Goal: Task Accomplishment & Management: Use online tool/utility

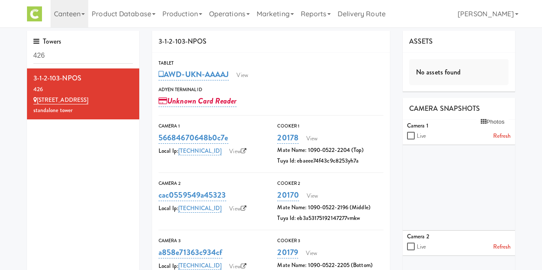
scroll to position [27, 0]
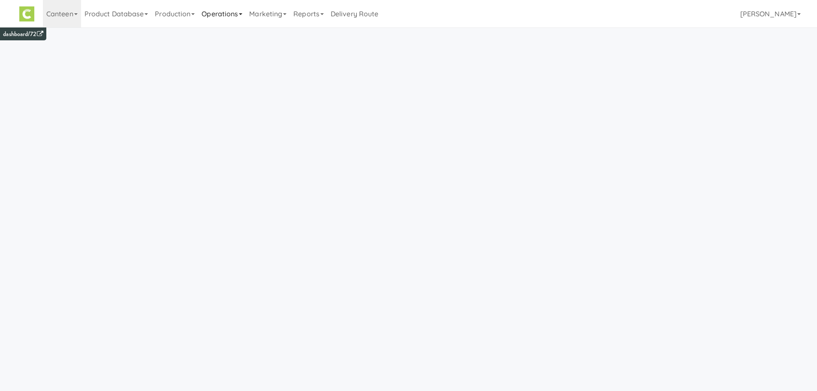
click at [218, 17] on link "Operations" at bounding box center [222, 13] width 48 height 27
click at [220, 30] on link "Sites" at bounding box center [232, 37] width 69 height 15
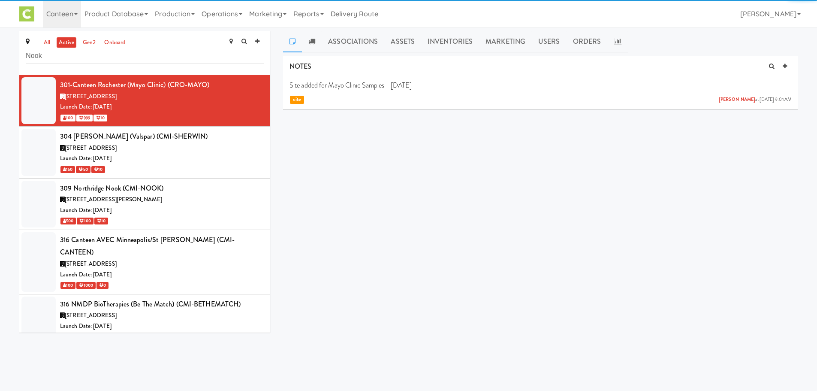
type input "Nook"
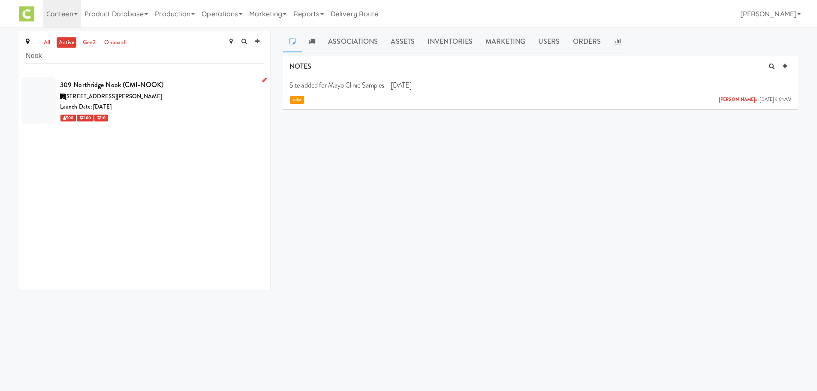
click at [130, 103] on div "Launch Date: Sep 29, 2025" at bounding box center [162, 107] width 204 height 11
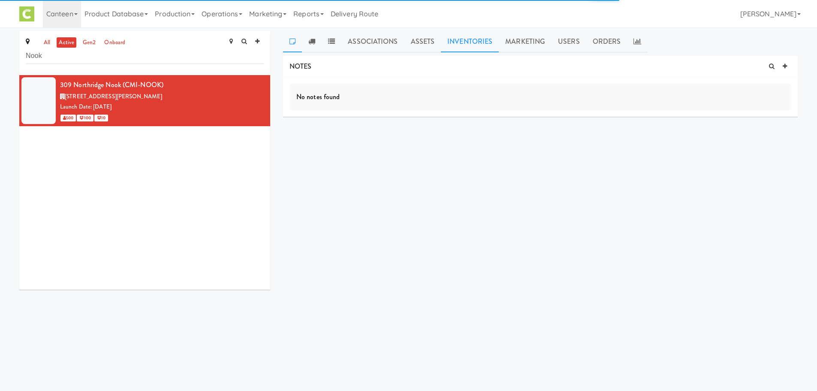
click at [466, 35] on link "Inventories" at bounding box center [470, 41] width 58 height 21
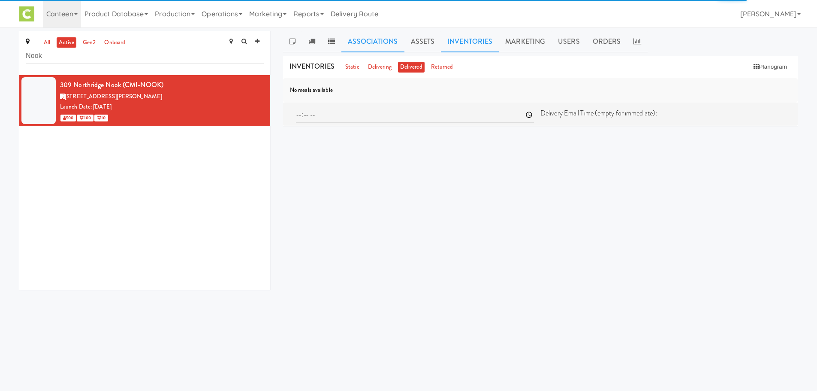
click at [353, 44] on link "Associations" at bounding box center [372, 41] width 63 height 21
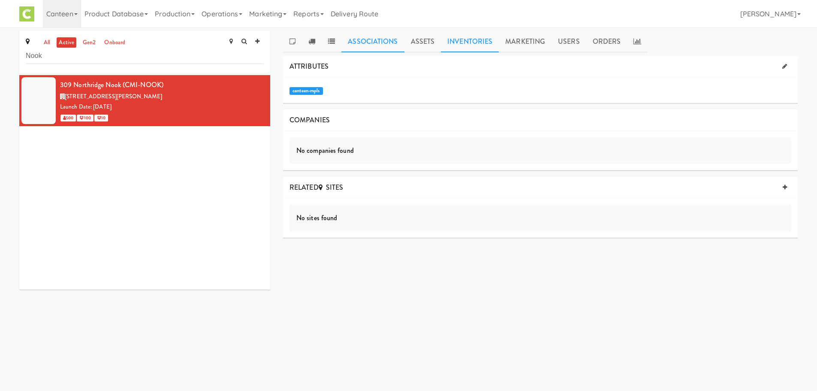
click at [467, 48] on link "Inventories" at bounding box center [470, 41] width 58 height 21
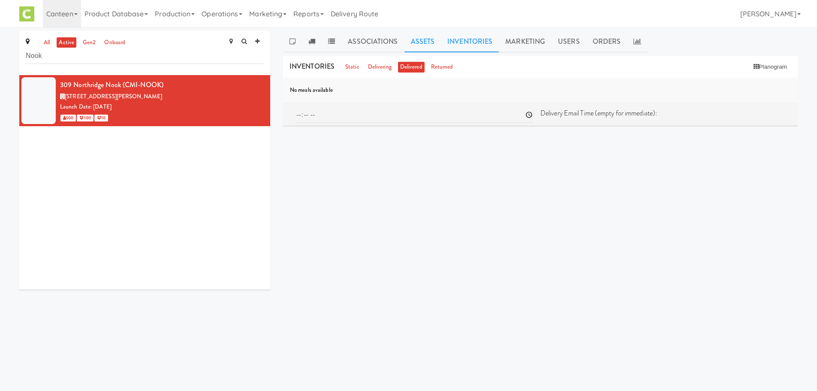
click at [420, 48] on link "Assets" at bounding box center [422, 41] width 37 height 21
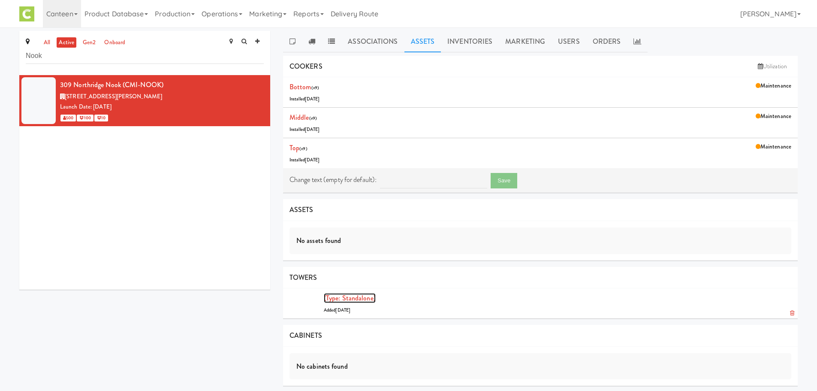
click at [351, 295] on link "(type: standalone)" at bounding box center [350, 298] width 52 height 10
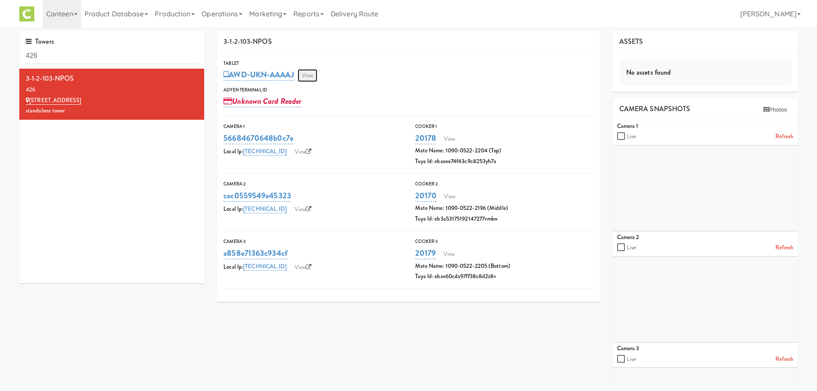
click at [308, 78] on link "View" at bounding box center [307, 75] width 20 height 13
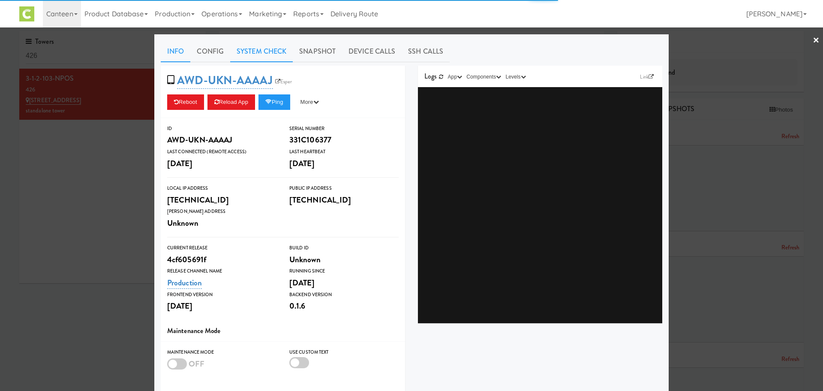
click at [267, 51] on link "System Check" at bounding box center [261, 51] width 63 height 21
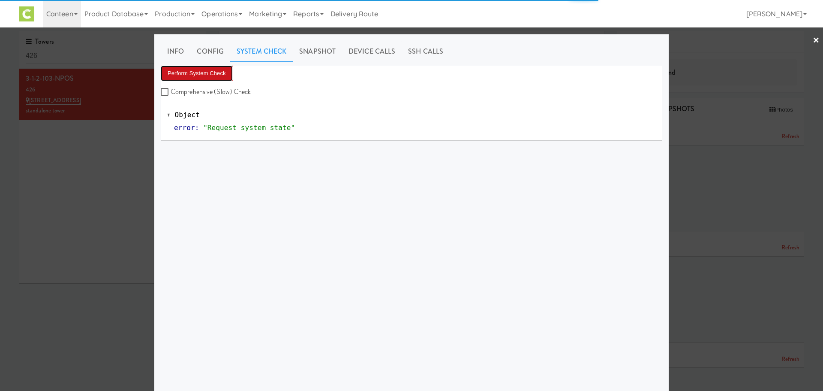
click at [179, 79] on button "Perform System Check" at bounding box center [197, 73] width 72 height 15
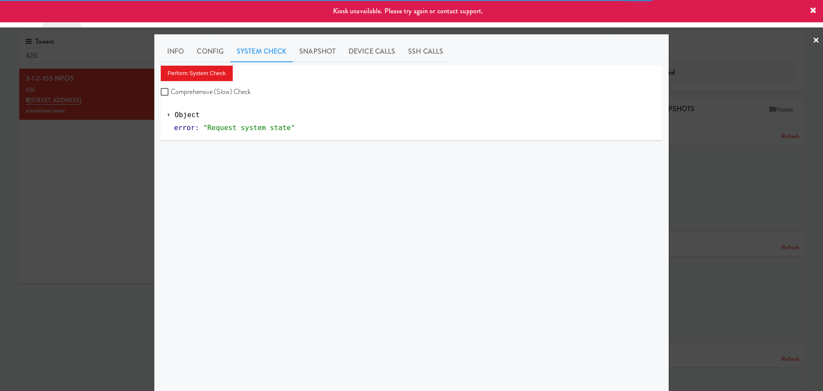
click at [813, 37] on link "×" at bounding box center [816, 40] width 7 height 27
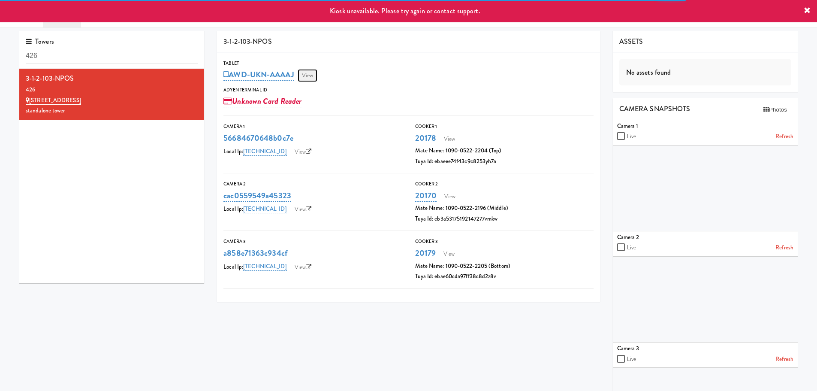
click at [310, 69] on link "View" at bounding box center [307, 75] width 20 height 13
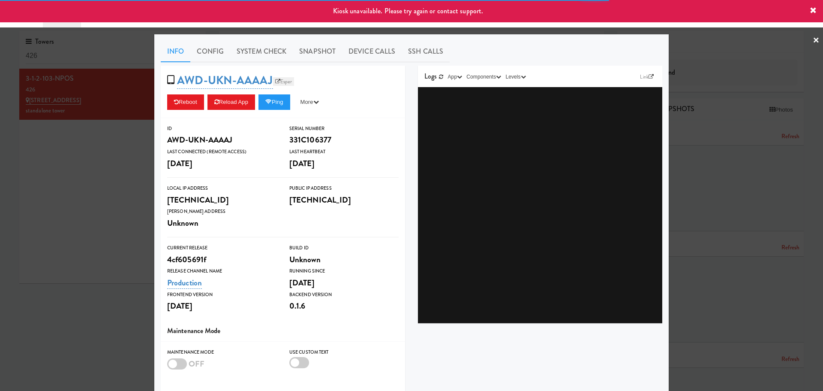
click at [279, 81] on link "Esper" at bounding box center [283, 81] width 21 height 9
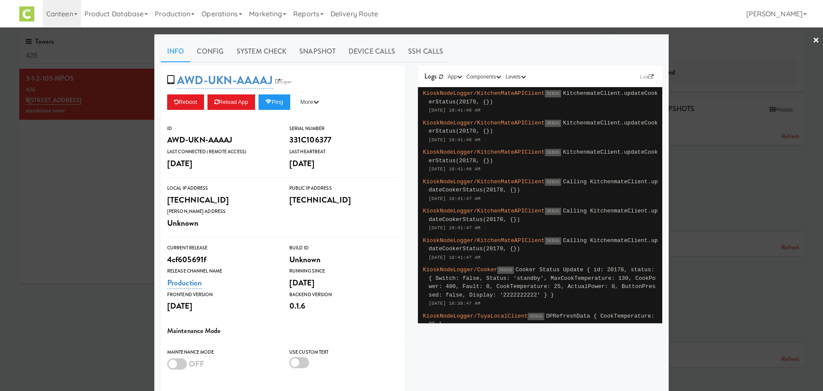
click at [139, 173] on div at bounding box center [411, 195] width 823 height 391
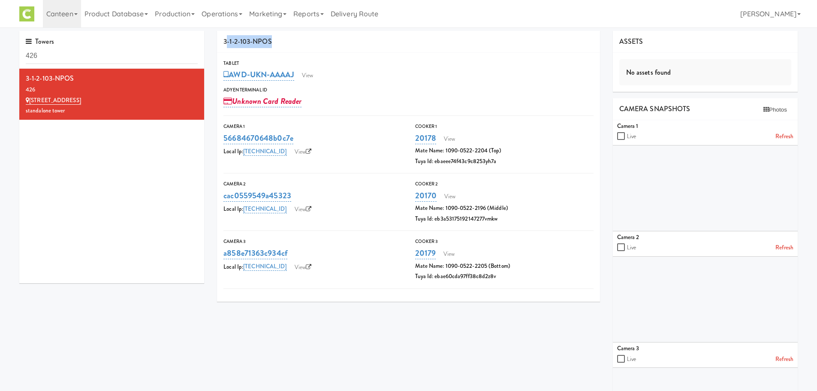
drag, startPoint x: 225, startPoint y: 41, endPoint x: 277, endPoint y: 45, distance: 51.6
click at [277, 45] on div "3-1-2-103-NPOS" at bounding box center [408, 42] width 383 height 22
click at [264, 75] on link "AWD-UKN-AAAAJ" at bounding box center [258, 75] width 70 height 12
click at [319, 74] on span "Cancel" at bounding box center [321, 75] width 6 height 6
drag, startPoint x: 233, startPoint y: 72, endPoint x: 445, endPoint y: 104, distance: 214.1
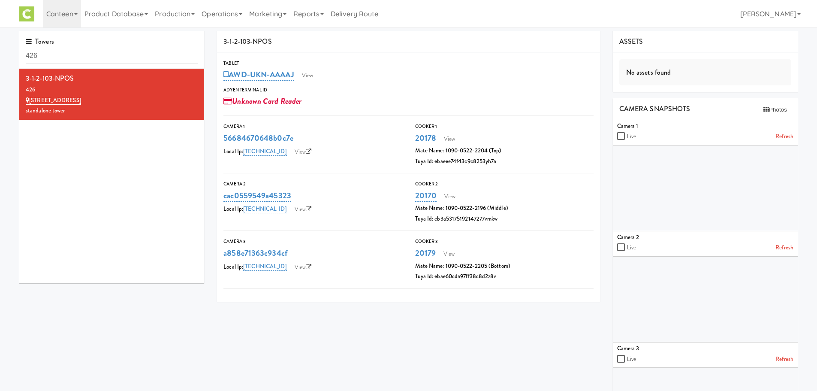
click at [445, 104] on div "Unknown Card Reader" at bounding box center [408, 101] width 370 height 15
